Goal: Browse casually

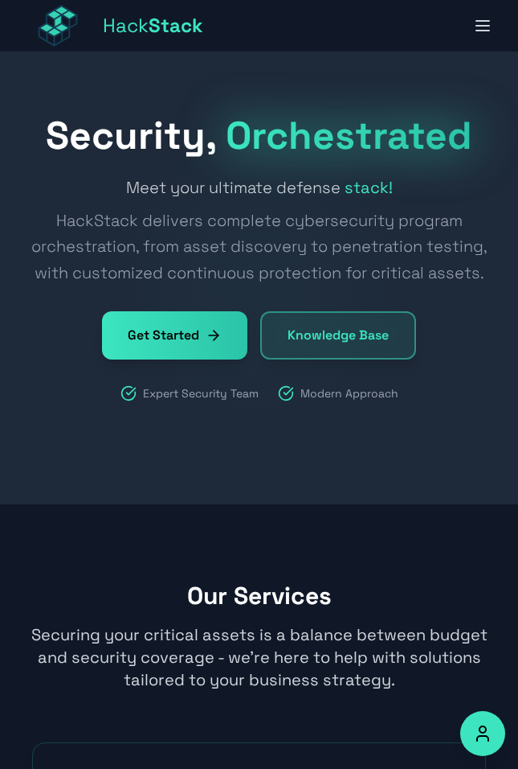
click at [328, 173] on div "Security, Orchestrated Meet your ultimate defense stack! HackStack delivers com…" at bounding box center [259, 259] width 480 height 285
